Goal: Obtain resource: Obtain resource

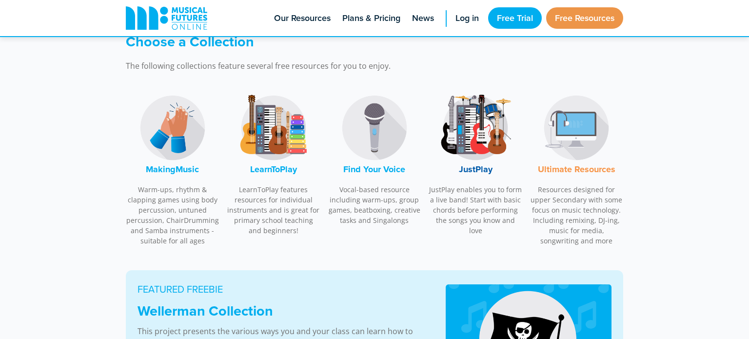
scroll to position [296, 0]
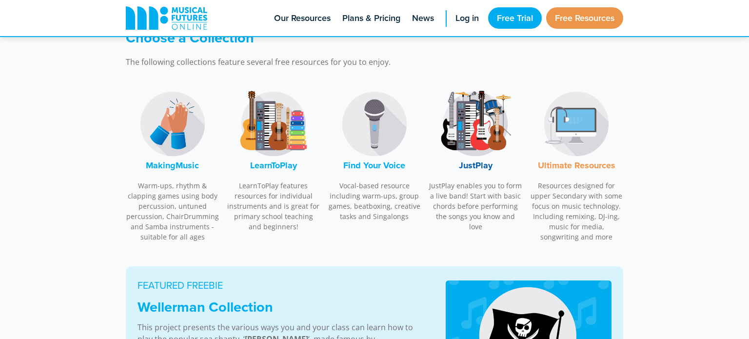
click at [371, 130] on img at bounding box center [374, 123] width 73 height 73
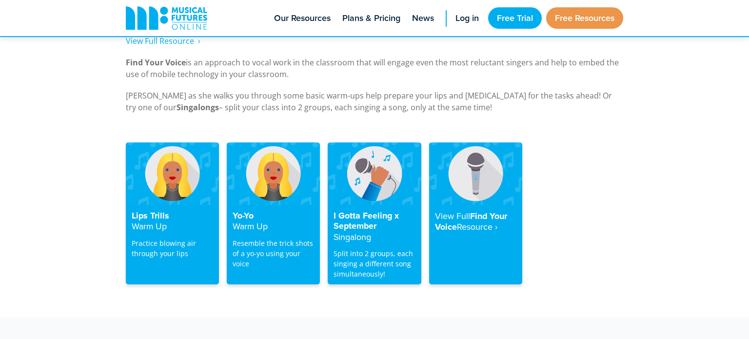
scroll to position [1912, 0]
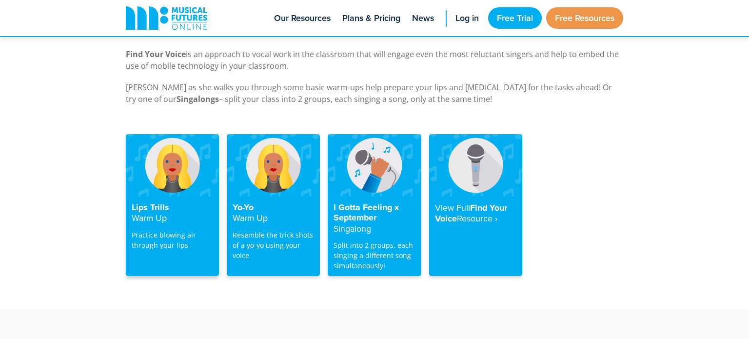
click at [182, 202] on h4 "Lips Trills Warm Up" at bounding box center [172, 212] width 81 height 21
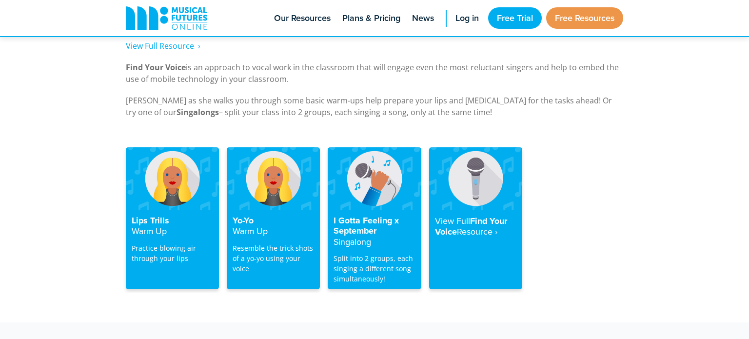
scroll to position [1901, 0]
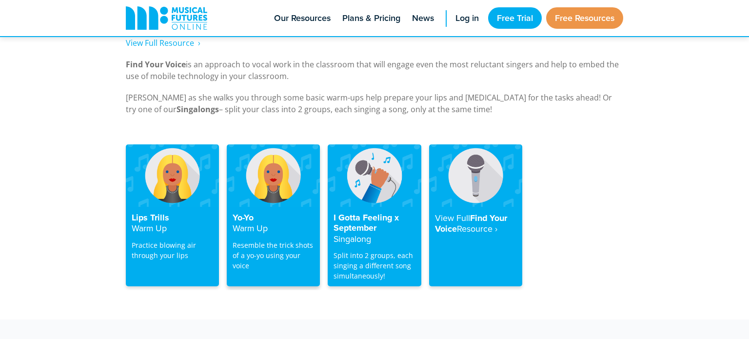
click at [278, 240] on p "Resemble the trick shots of a yo-yo using your voice" at bounding box center [273, 255] width 81 height 31
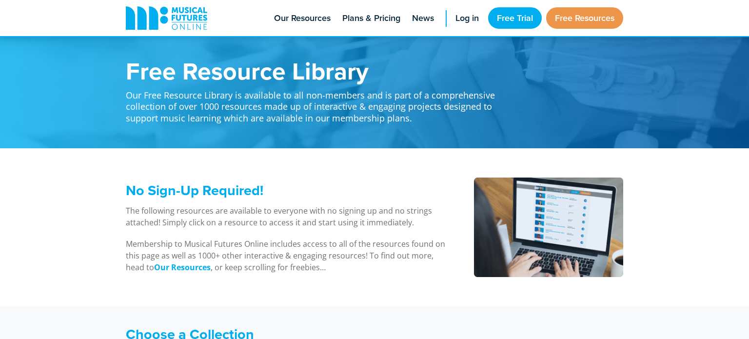
scroll to position [1903, 0]
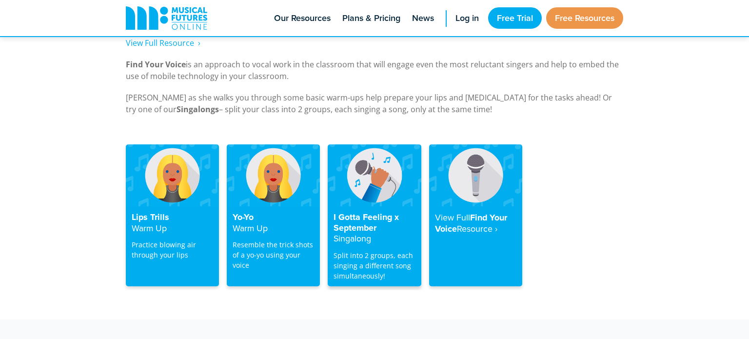
click at [377, 225] on h4 "I Gotta Feeling x September Singalong" at bounding box center [373, 228] width 81 height 32
